Goal: Find specific page/section: Find specific page/section

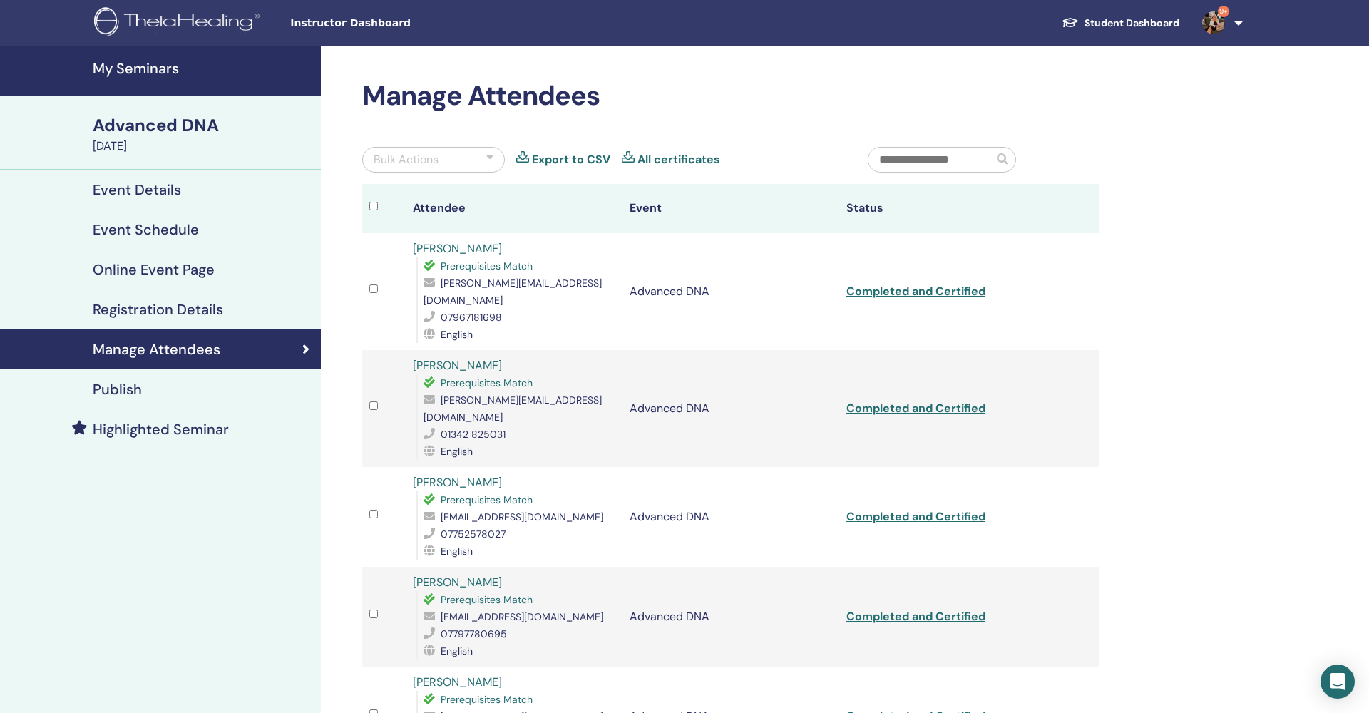
click at [234, 24] on img at bounding box center [179, 23] width 170 height 32
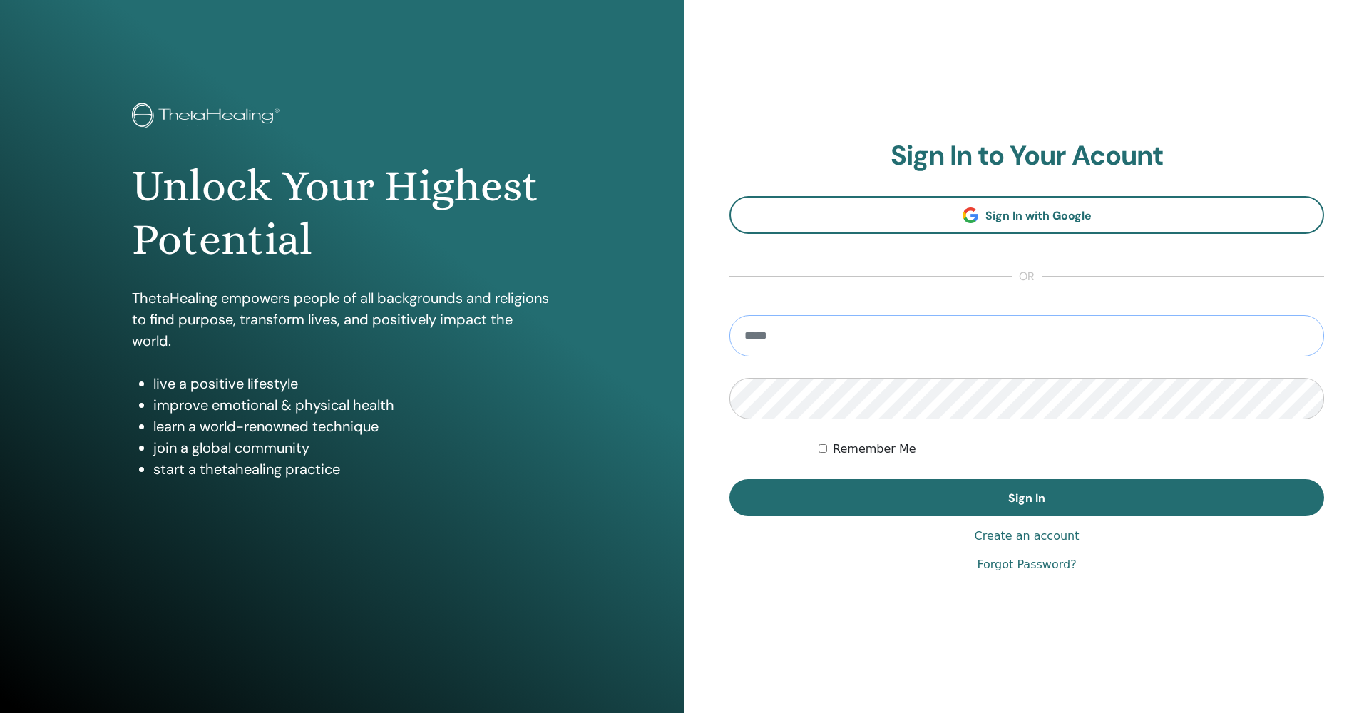
type input "**********"
click at [1027, 498] on button "Sign In" at bounding box center [1026, 497] width 595 height 37
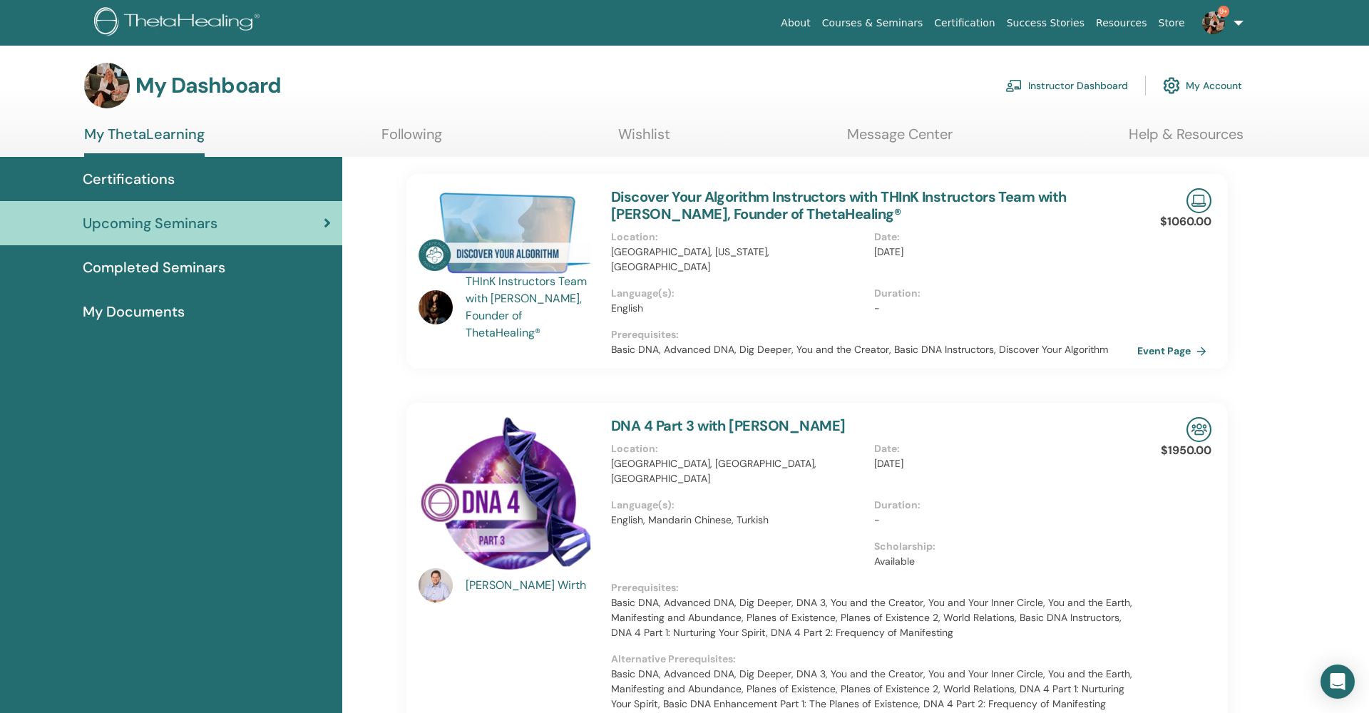
scroll to position [4, 0]
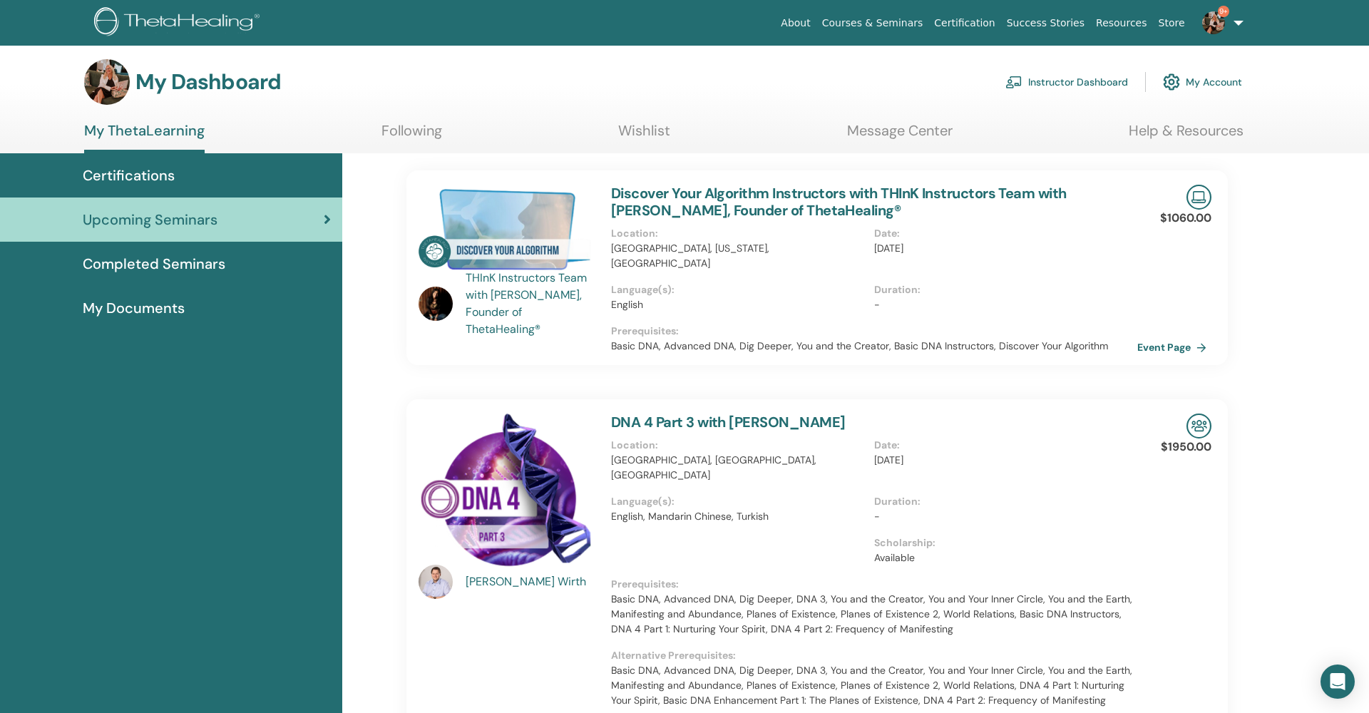
click at [1055, 82] on link "Instructor Dashboard" at bounding box center [1066, 81] width 123 height 31
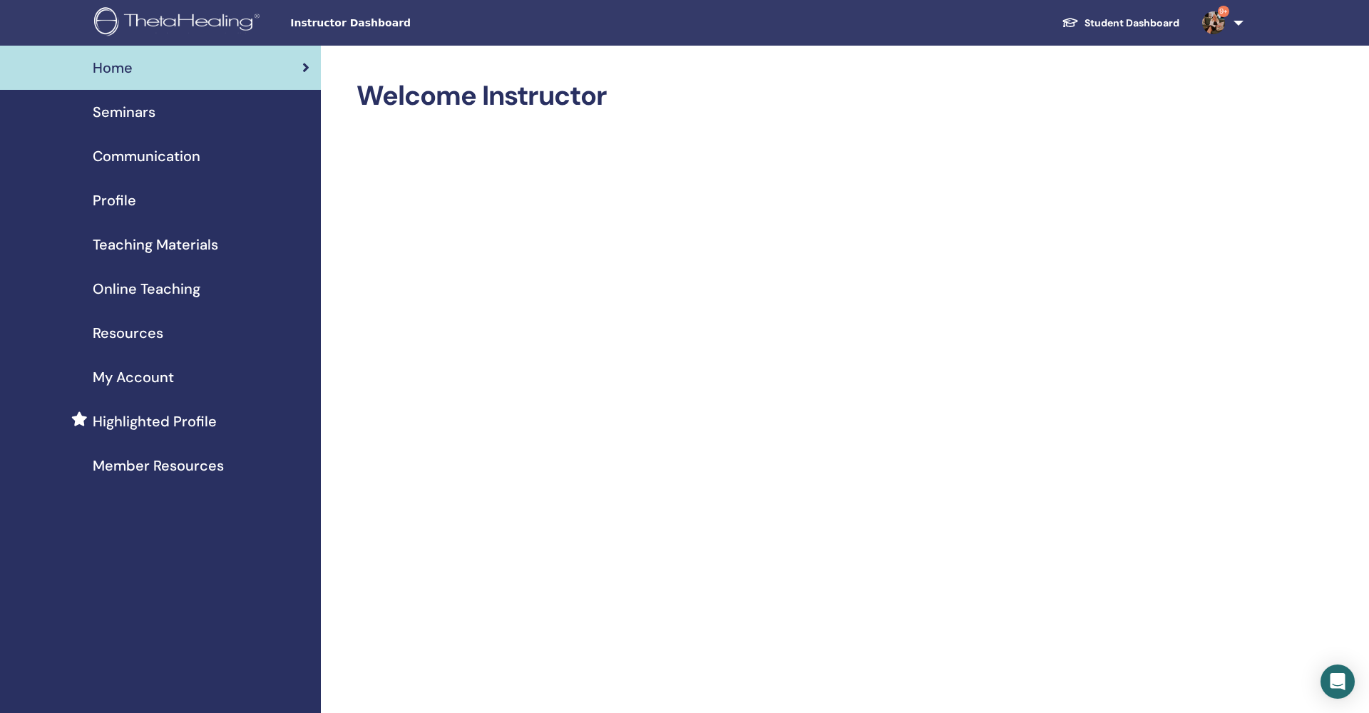
click at [120, 109] on span "Seminars" at bounding box center [124, 111] width 63 height 21
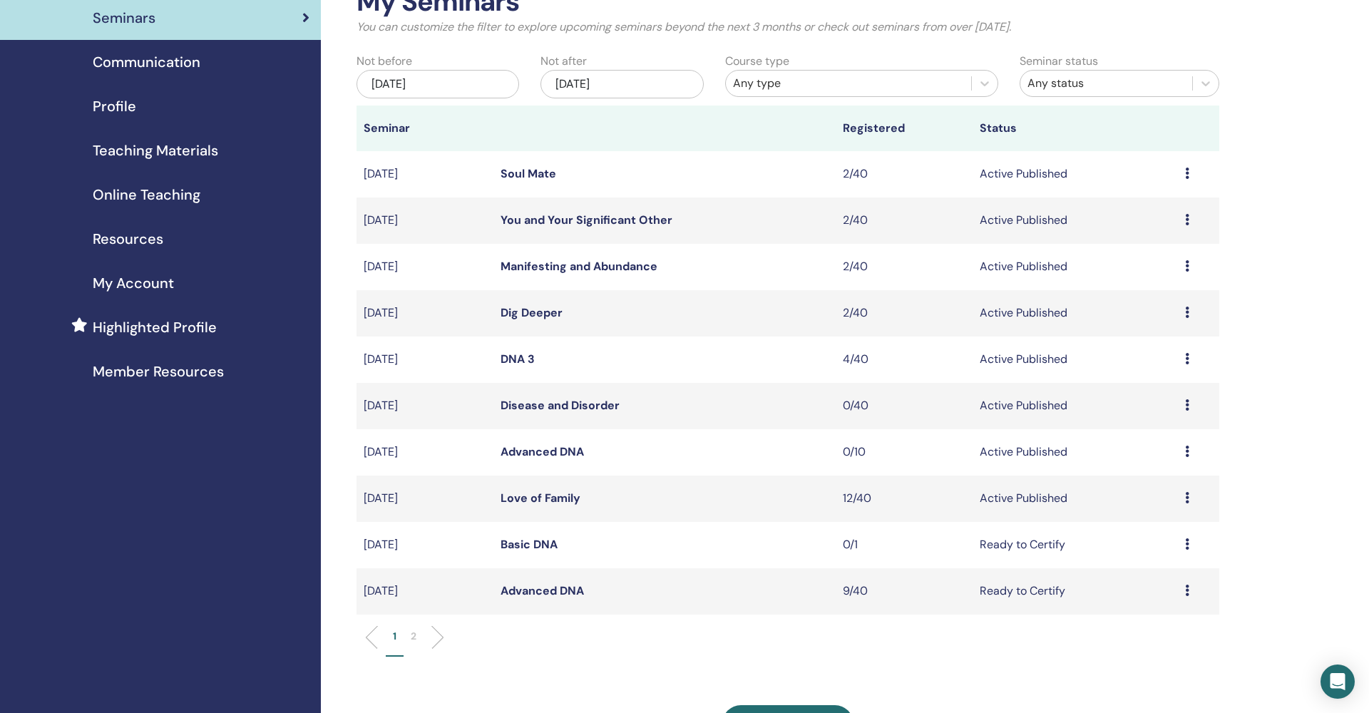
scroll to position [121, 0]
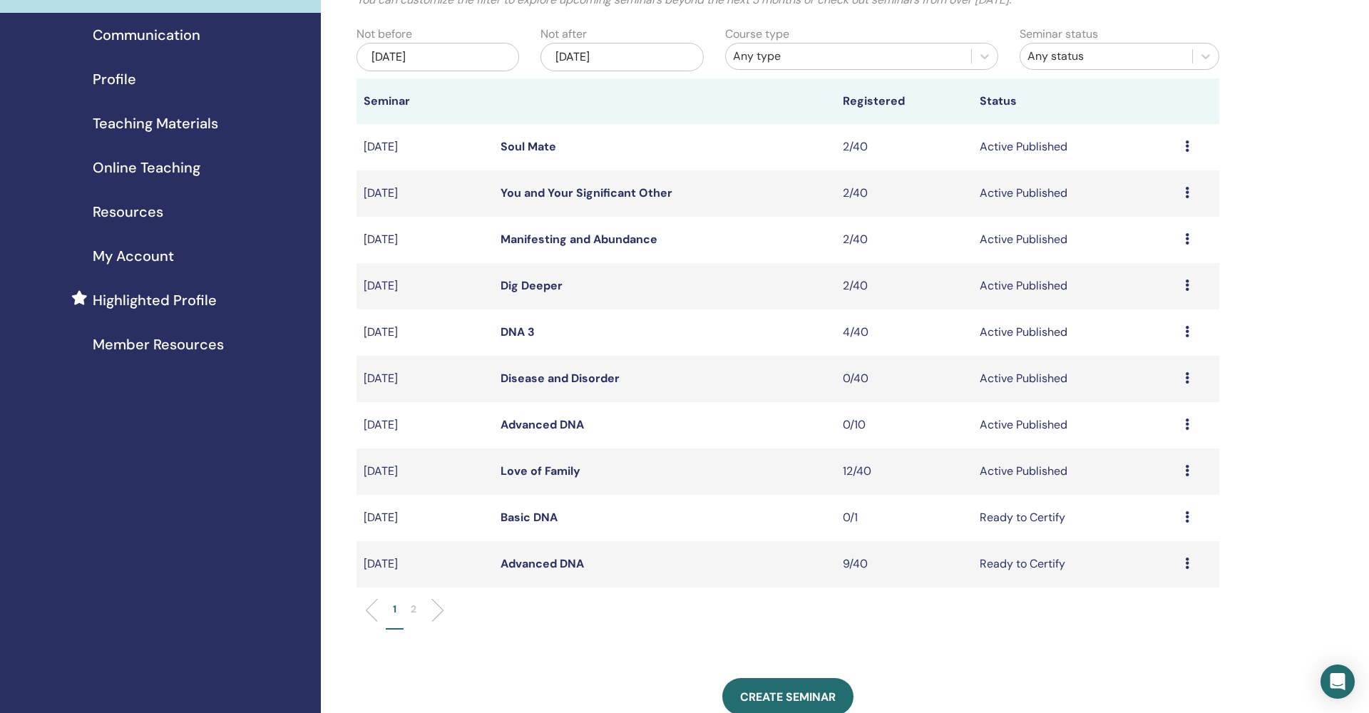
click at [543, 469] on link "Love of Family" at bounding box center [541, 471] width 80 height 15
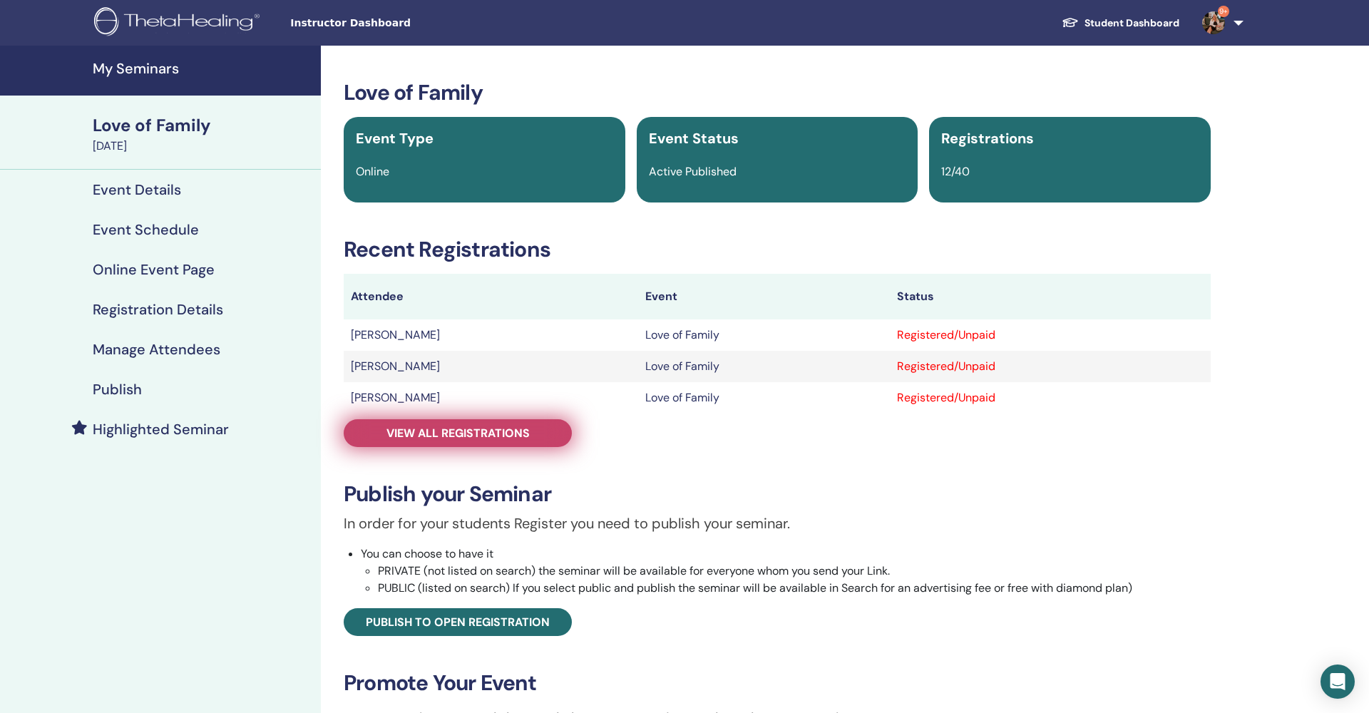
click at [475, 431] on span "View all registrations" at bounding box center [457, 433] width 143 height 15
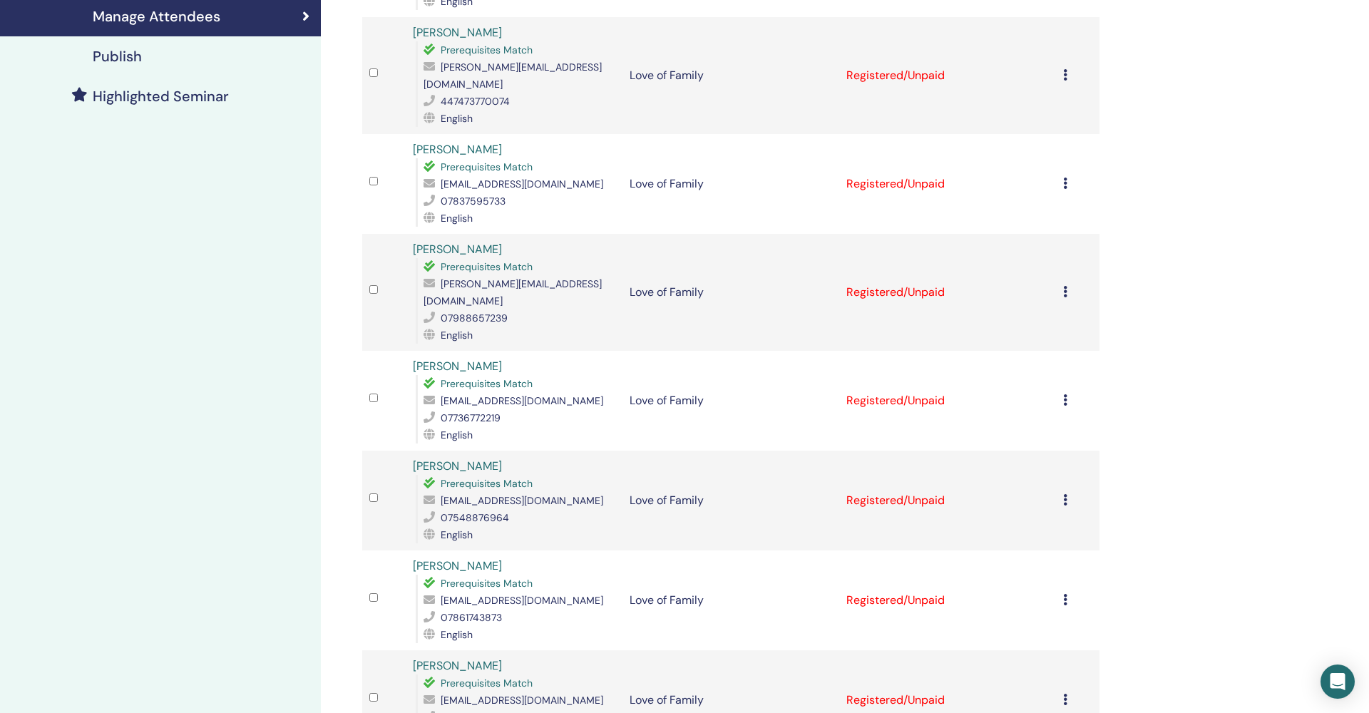
scroll to position [334, 0]
